Goal: Navigation & Orientation: Find specific page/section

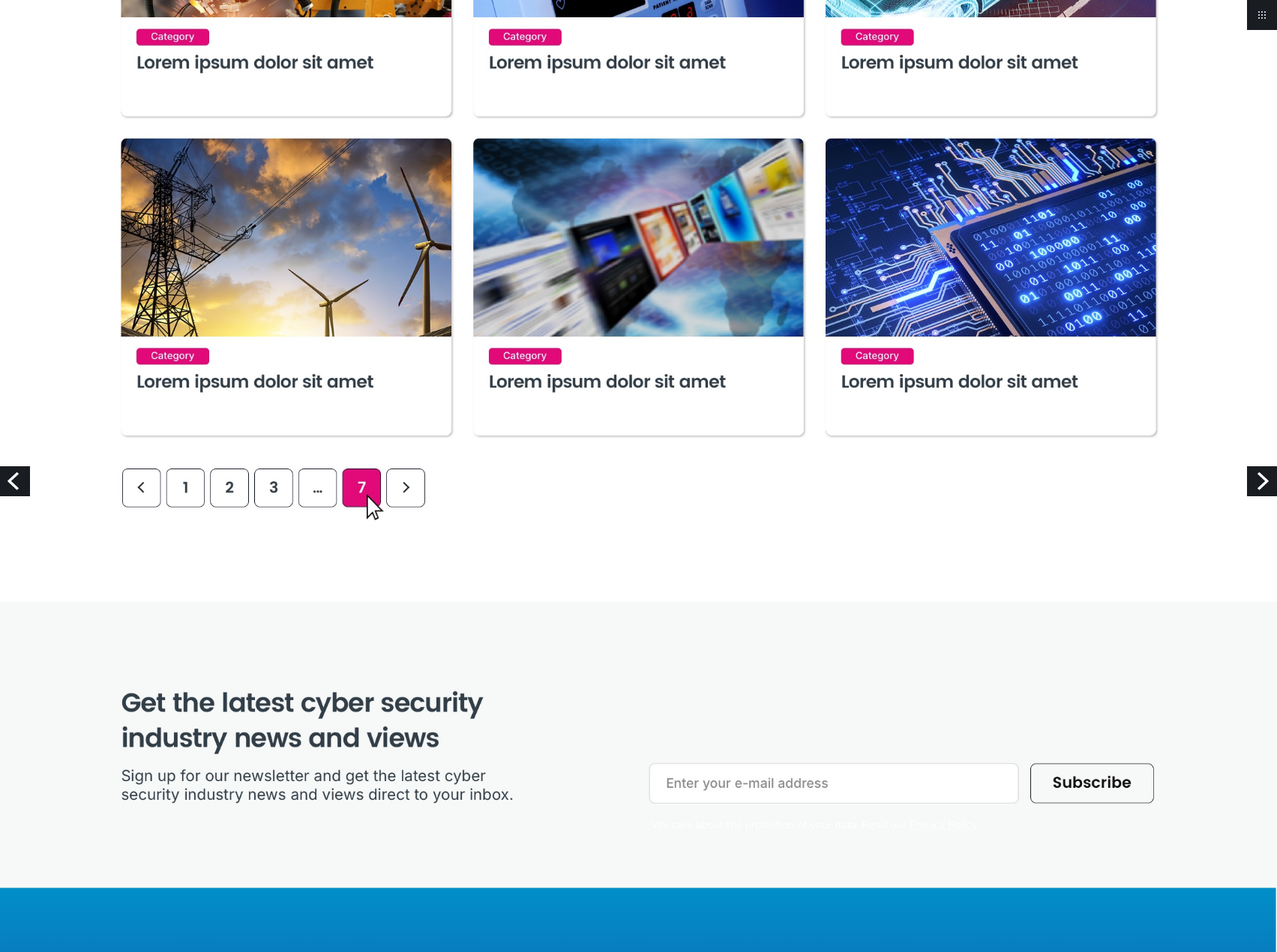
scroll to position [900, 0]
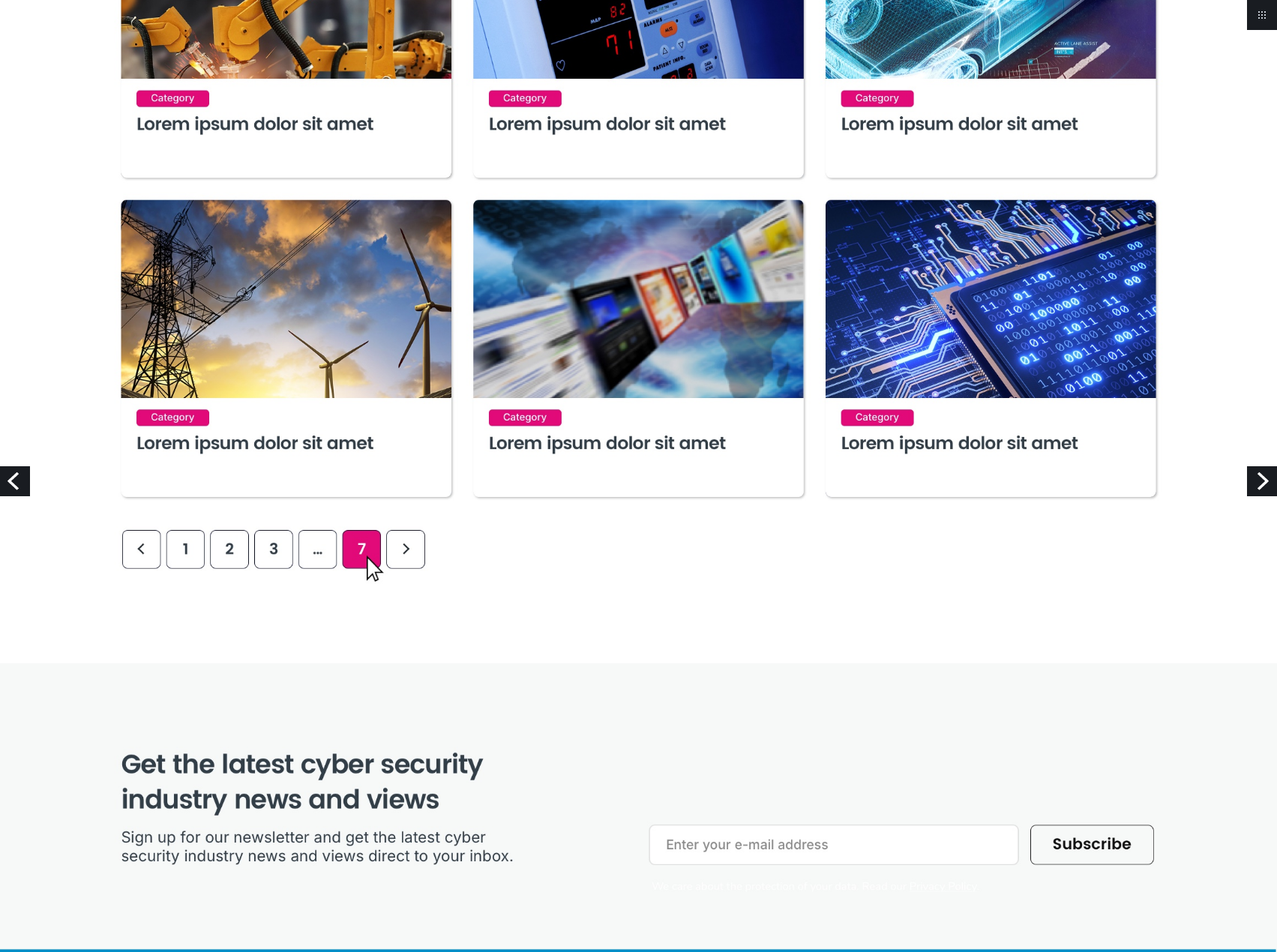
click at [311, 550] on img at bounding box center [638, 490] width 1277 height 2779
click at [273, 553] on img at bounding box center [638, 490] width 1277 height 2779
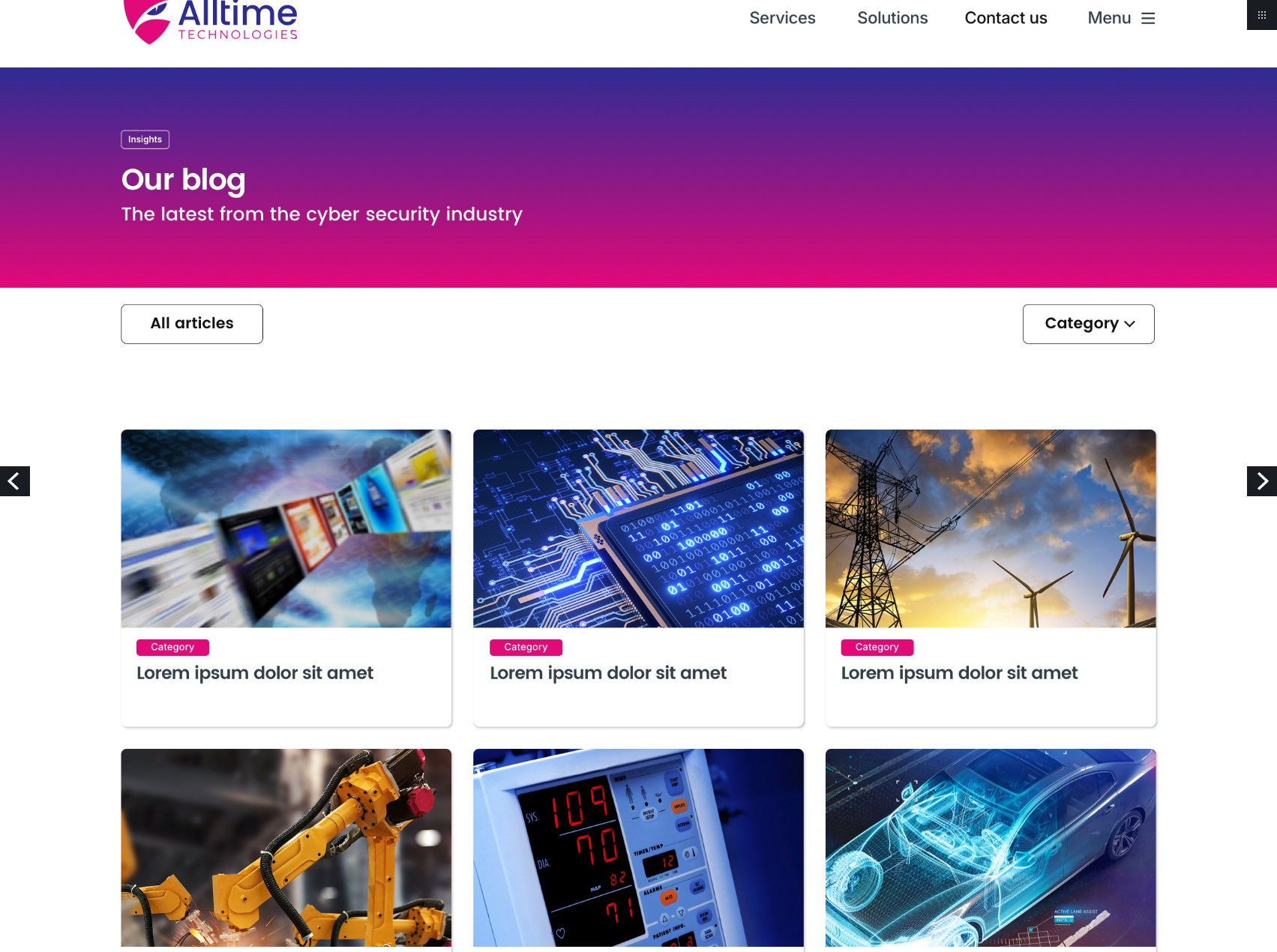
scroll to position [0, 0]
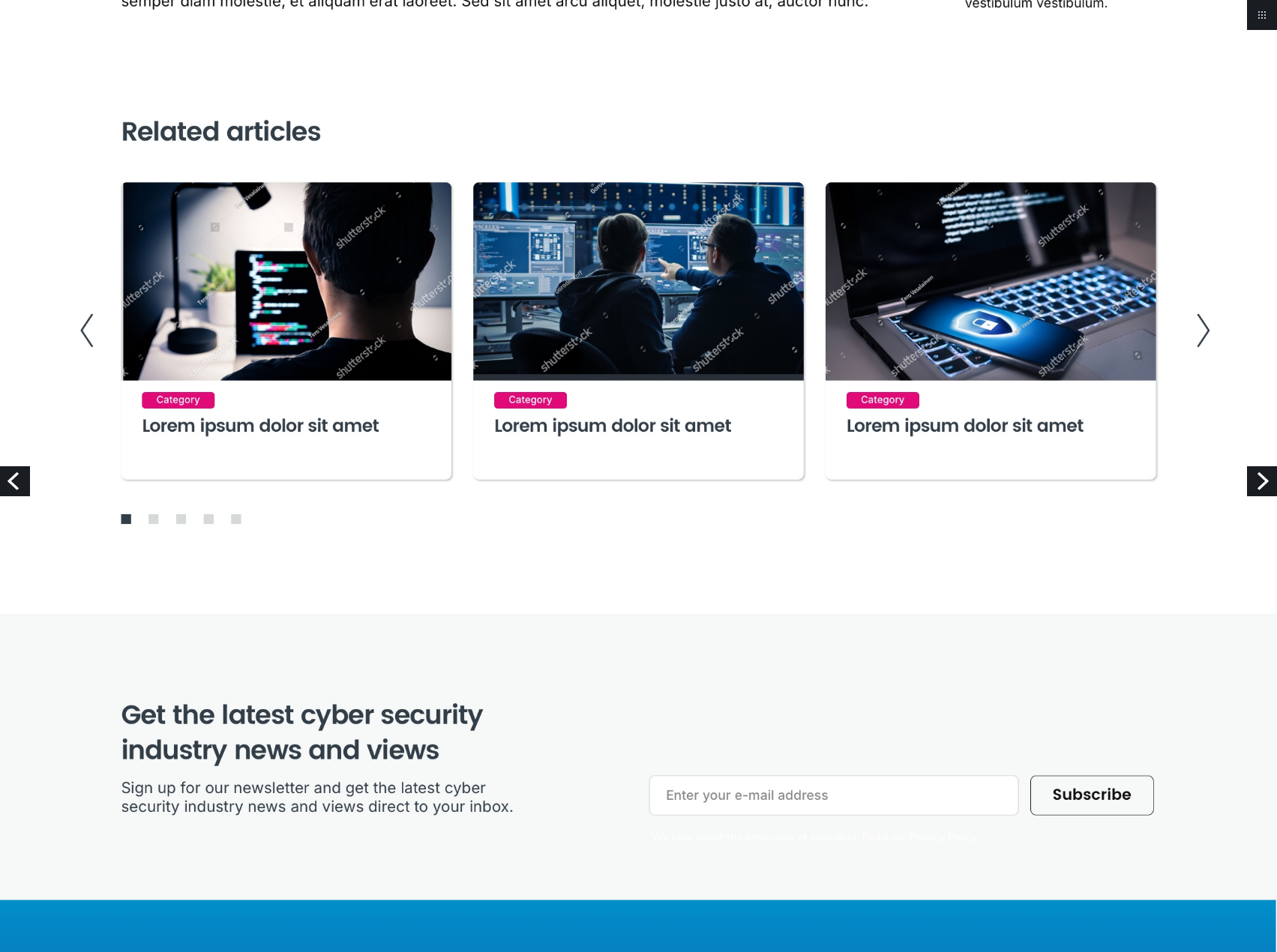
scroll to position [3577, 0]
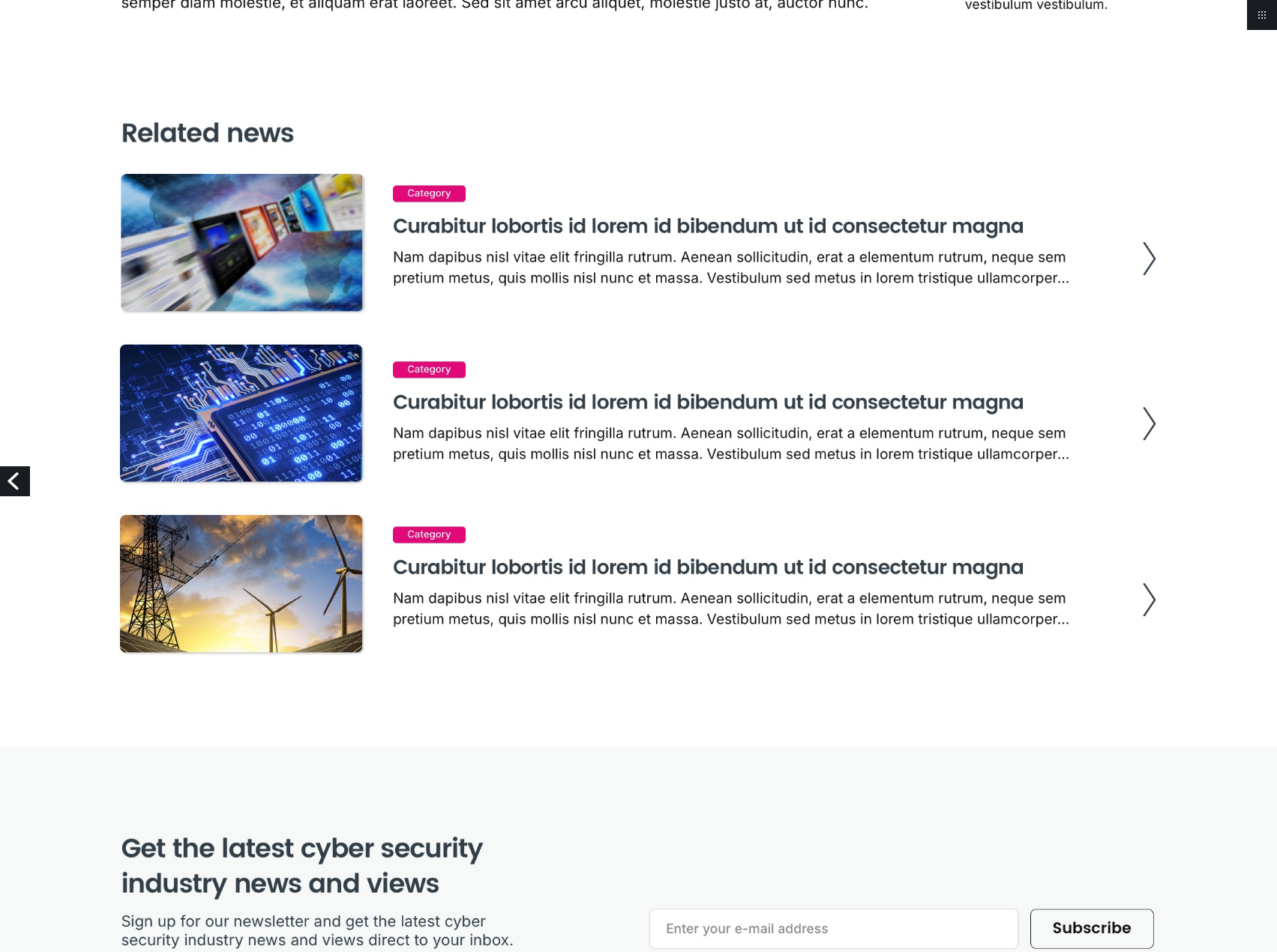
scroll to position [2475, 0]
